Goal: Find specific page/section: Find specific page/section

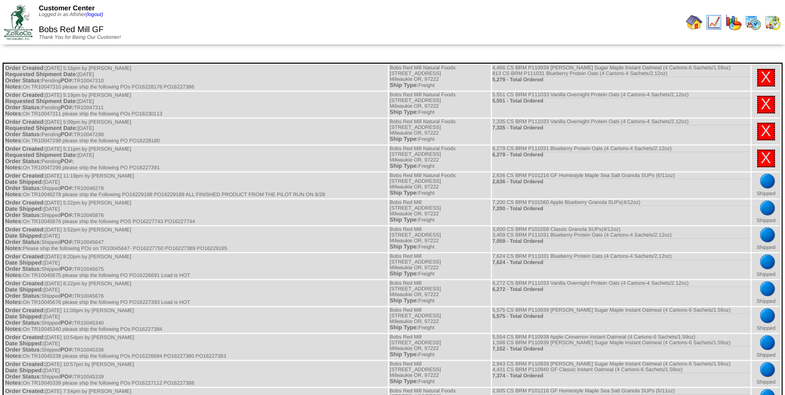
click at [753, 25] on img at bounding box center [753, 22] width 17 height 17
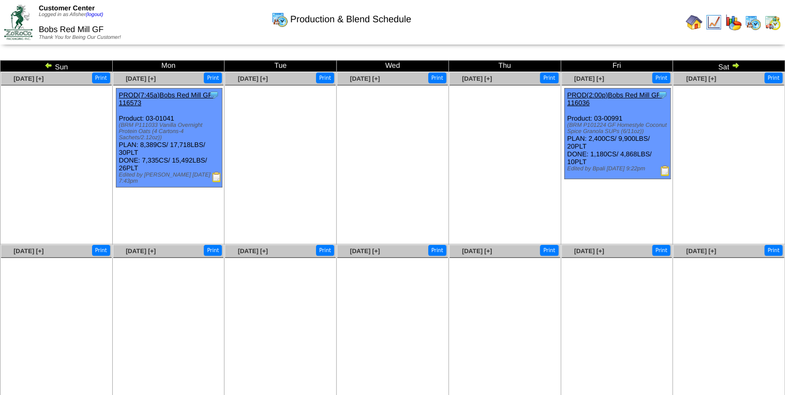
click at [219, 172] on img at bounding box center [216, 177] width 10 height 10
click at [44, 65] on img at bounding box center [48, 65] width 8 height 8
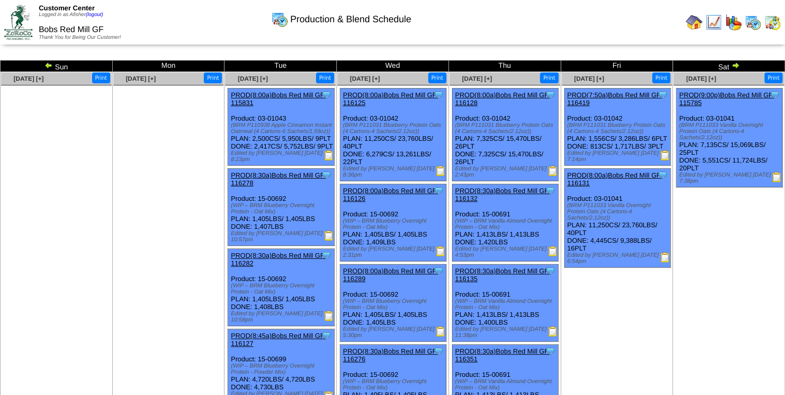
click at [778, 172] on img at bounding box center [777, 177] width 10 height 10
